Goal: Task Accomplishment & Management: Manage account settings

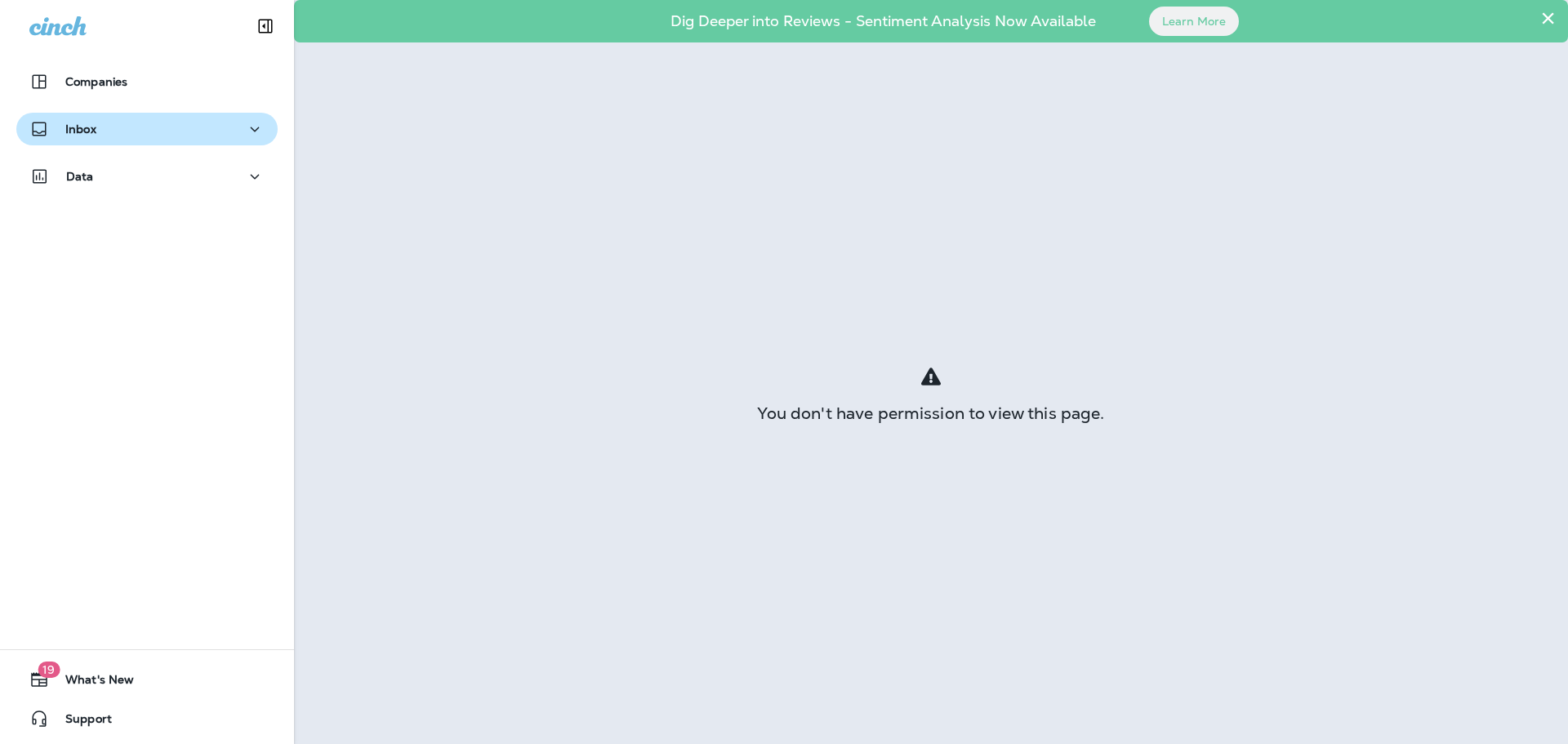
click at [249, 144] on button "Inbox" at bounding box center [147, 129] width 262 height 32
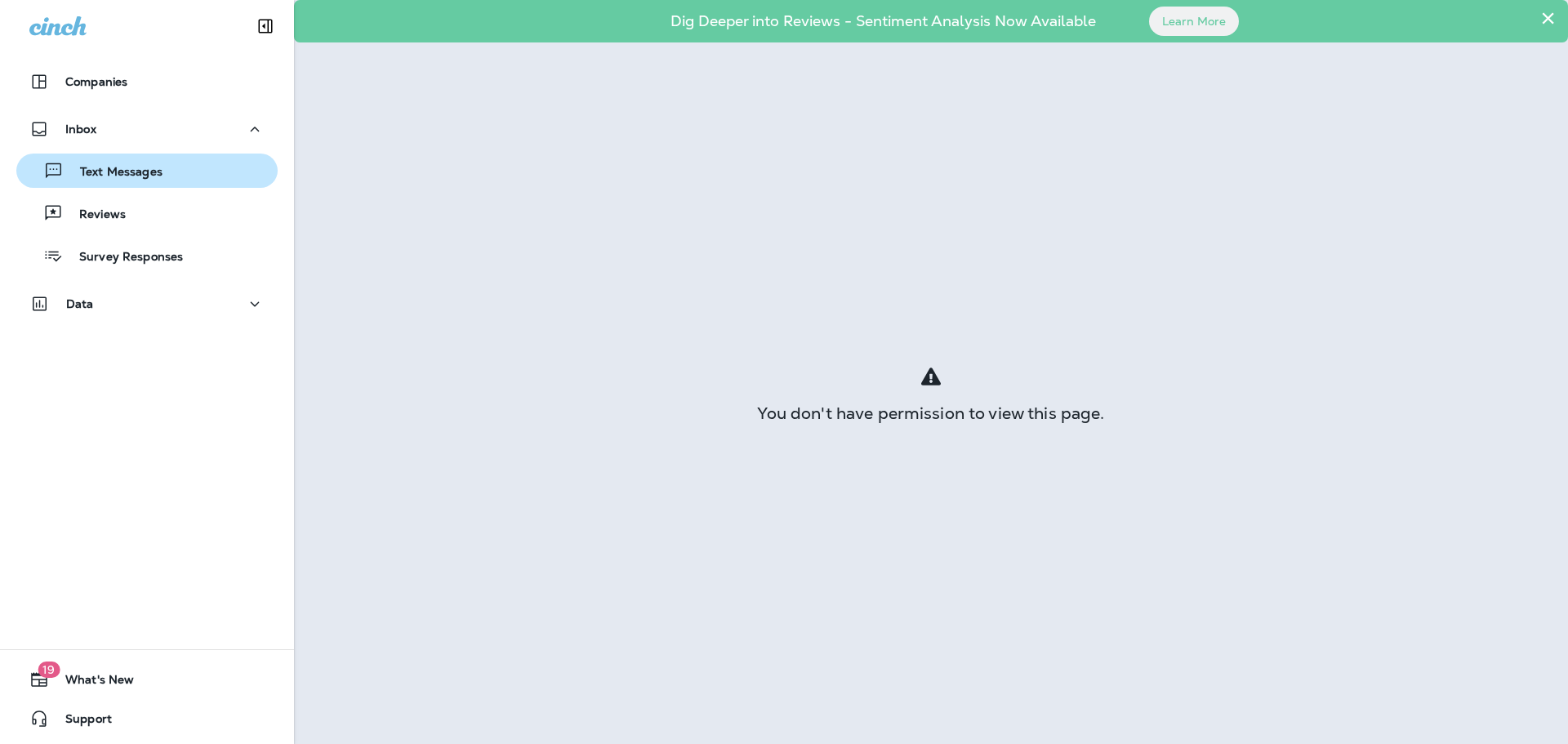
click at [134, 156] on button "Text Messages" at bounding box center [147, 171] width 262 height 34
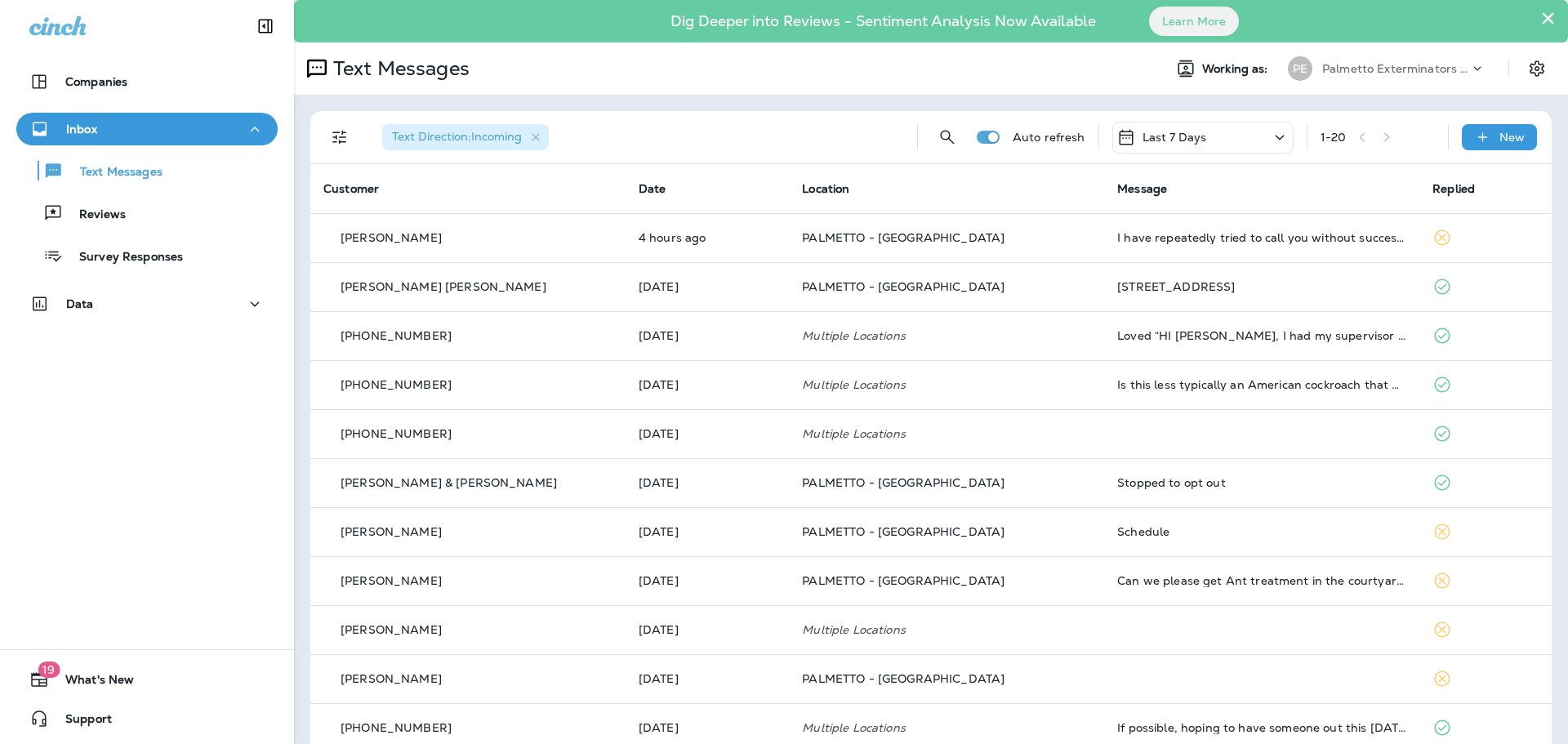
click at [191, 133] on div "Inbox" at bounding box center [147, 130] width 235 height 21
click at [144, 182] on button "Text Messages" at bounding box center [147, 171] width 262 height 34
click at [802, 193] on span "Location" at bounding box center [826, 189] width 47 height 15
click at [825, 187] on th "Location" at bounding box center [946, 189] width 316 height 49
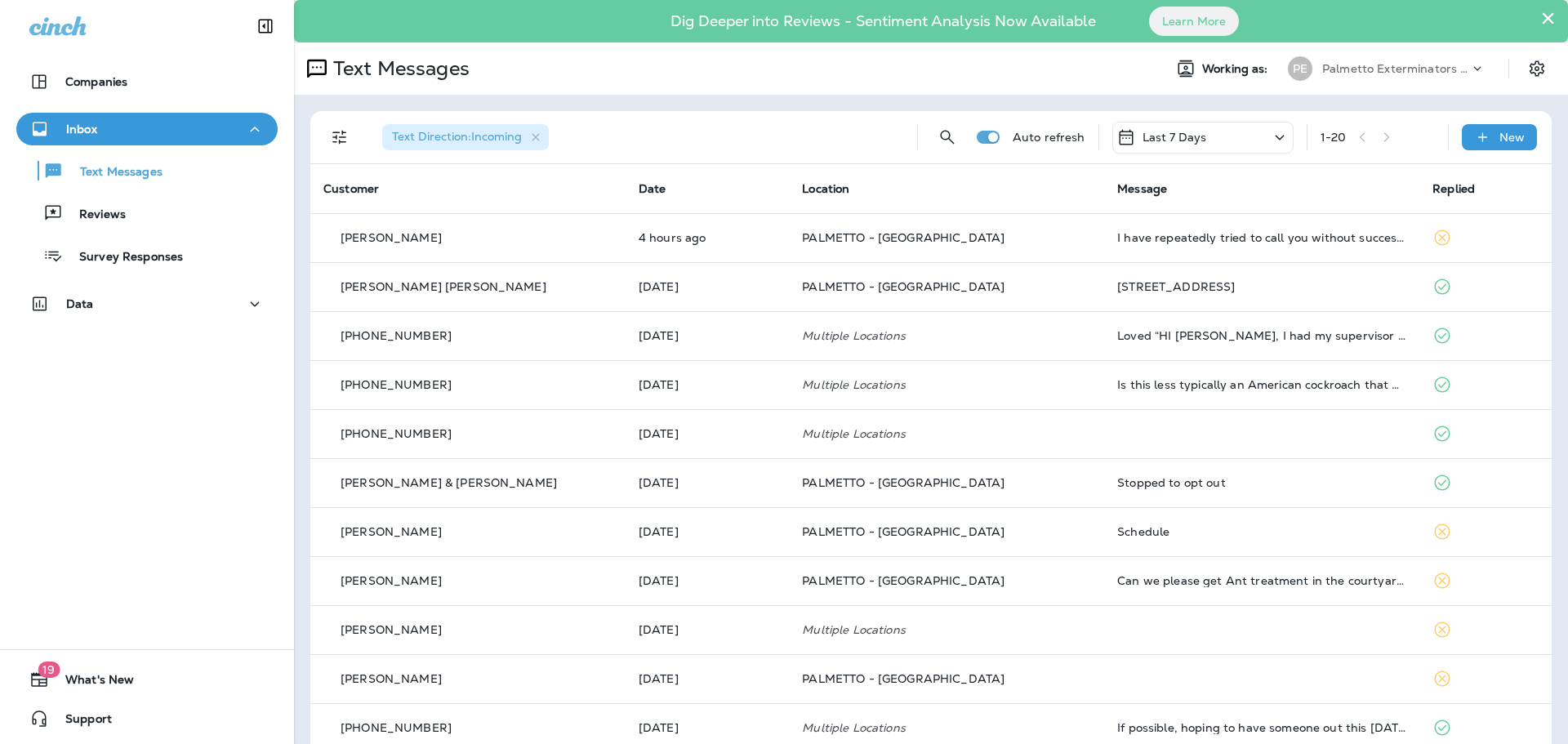
click at [874, 191] on th "Location" at bounding box center [946, 189] width 316 height 49
